Goal: Check status: Check status

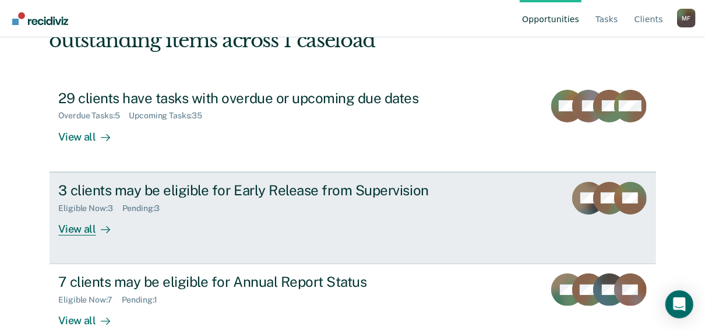
scroll to position [118, 0]
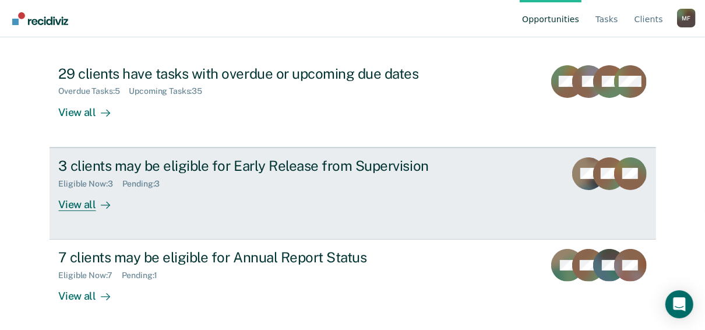
click at [81, 207] on div "View all" at bounding box center [91, 199] width 65 height 23
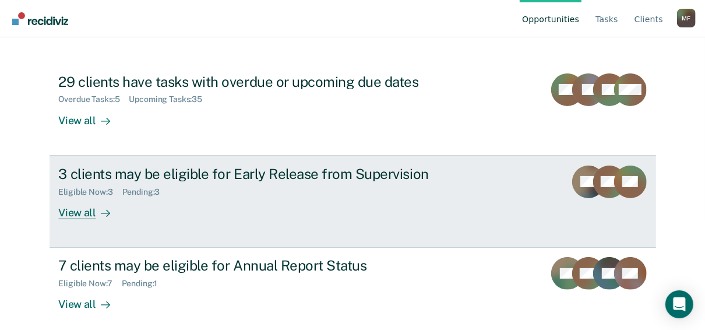
scroll to position [118, 0]
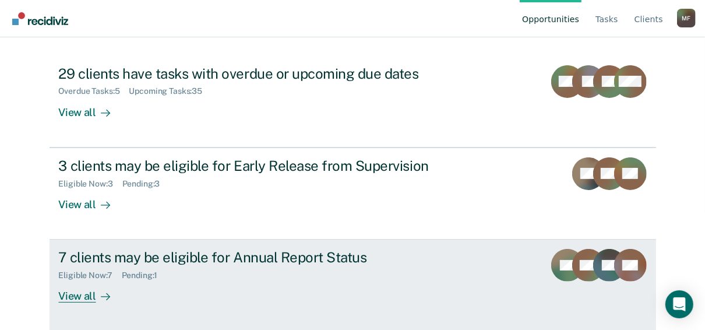
click at [80, 292] on div "View all" at bounding box center [91, 291] width 65 height 23
